Goal: Task Accomplishment & Management: Use online tool/utility

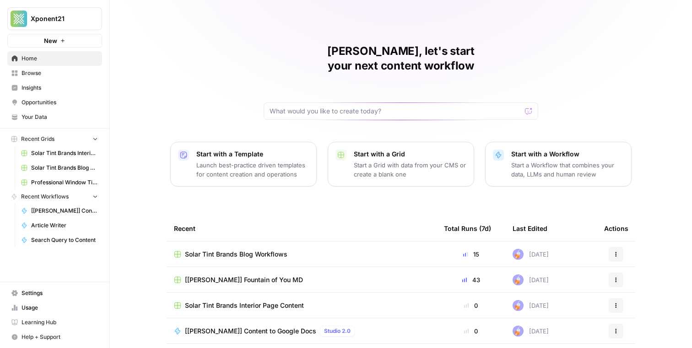
click at [243, 276] on span "[[PERSON_NAME]] Fountain of You MD" at bounding box center [244, 280] width 118 height 9
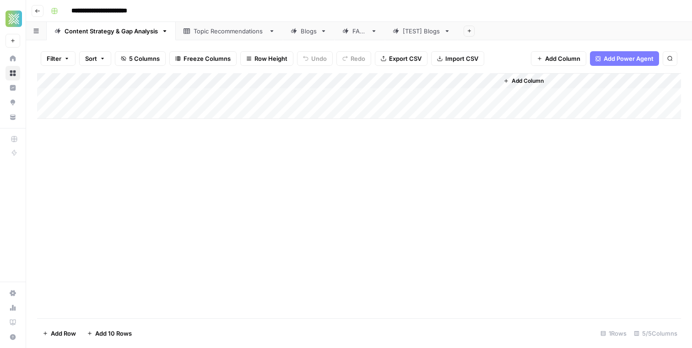
click at [309, 36] on link "Blogs" at bounding box center [309, 31] width 52 height 18
click at [195, 274] on div "Add Column" at bounding box center [359, 195] width 644 height 245
click at [228, 167] on div "Add Column" at bounding box center [359, 195] width 644 height 245
